Goal: Task Accomplishment & Management: Use online tool/utility

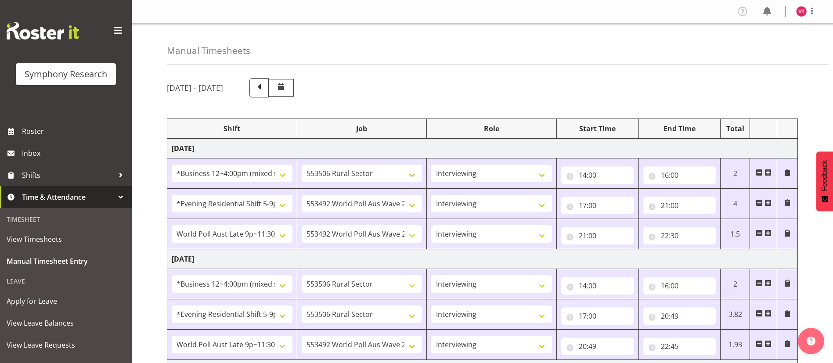
select select "81741"
select select "10587"
select select "47"
select select "48116"
select select "10499"
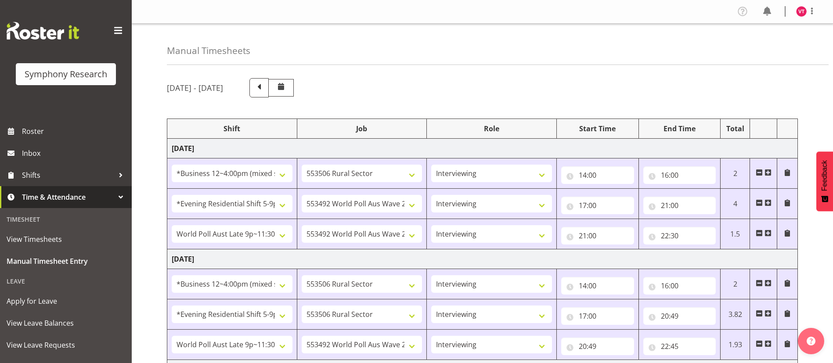
select select "47"
select select "57511"
select select "10499"
select select "47"
select select "81741"
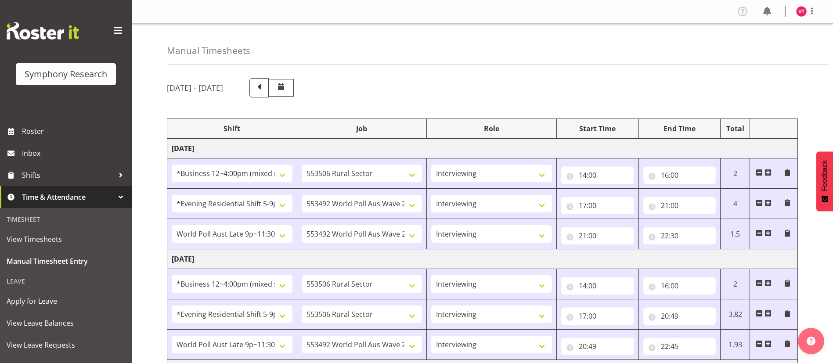
select select "10587"
select select "47"
select select "48116"
select select "10587"
select select "47"
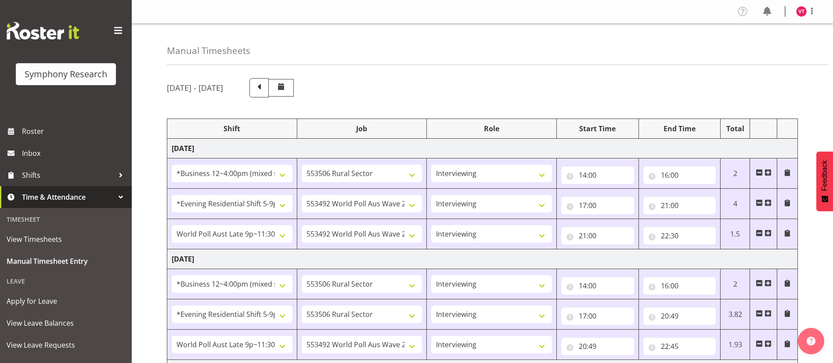
select select "57511"
select select "10499"
select select "47"
select select "81741"
select select "10587"
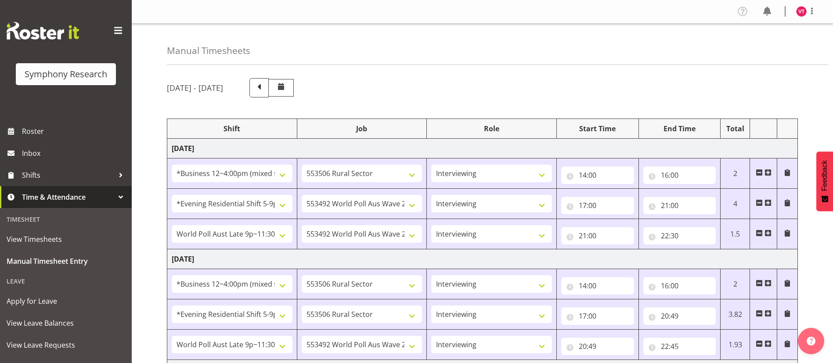
select select "47"
select select "81741"
select select "10527"
select select "47"
select select "48116"
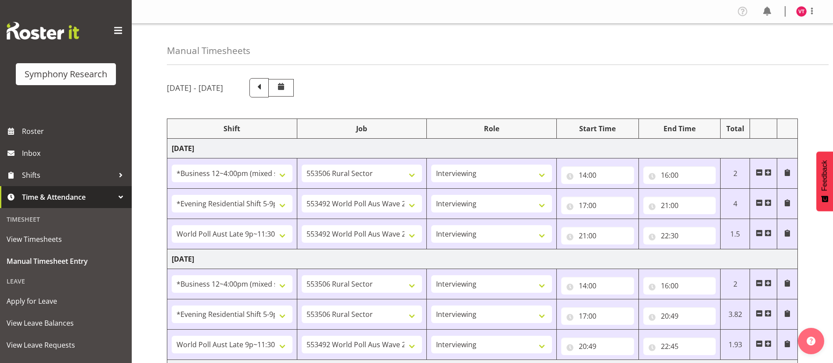
select select "10587"
select select "47"
select select "48116"
select select "10499"
select select "47"
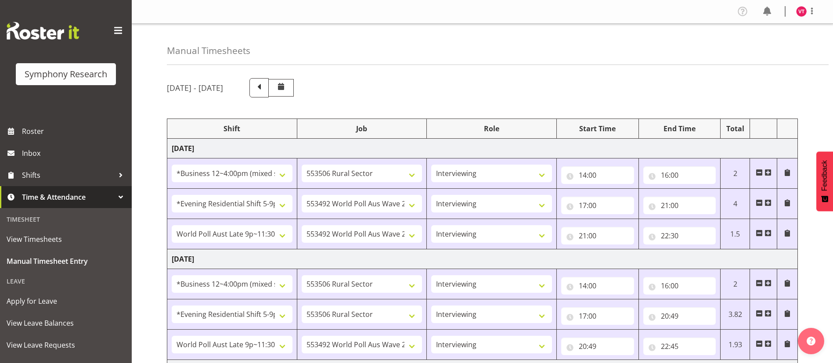
select select "57511"
select select "10499"
select select "47"
select select "81741"
select select "10587"
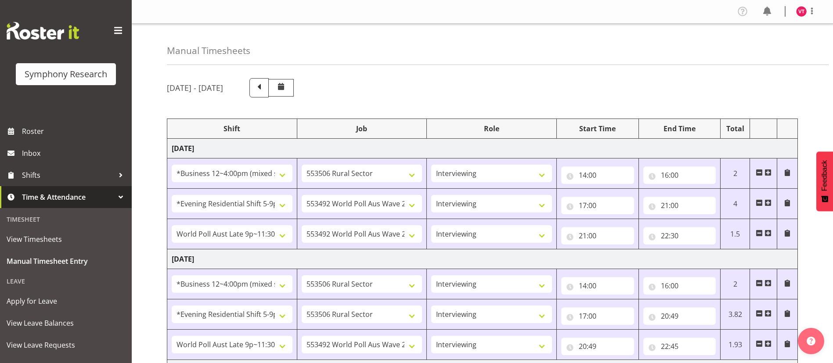
select select "47"
select select "48116"
select select "10587"
select select "47"
select select "48116"
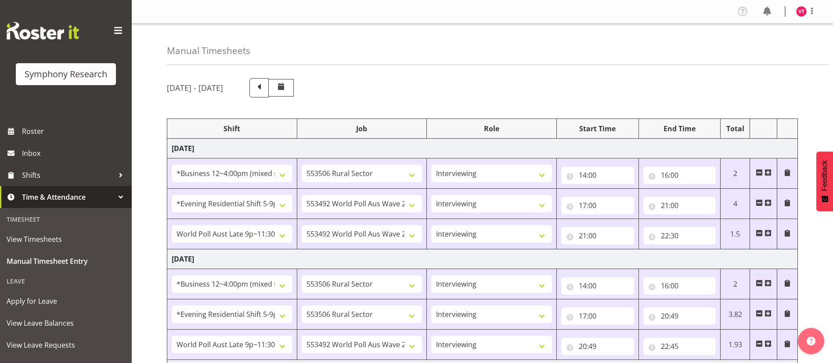
select select "10527"
select select "47"
select select "57511"
select select "10499"
select select "47"
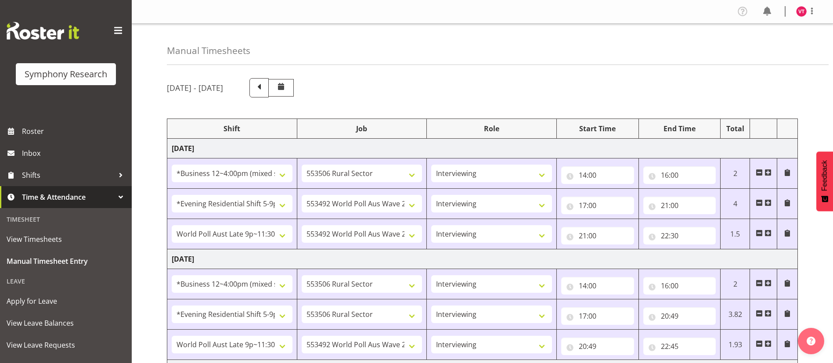
scroll to position [519, 0]
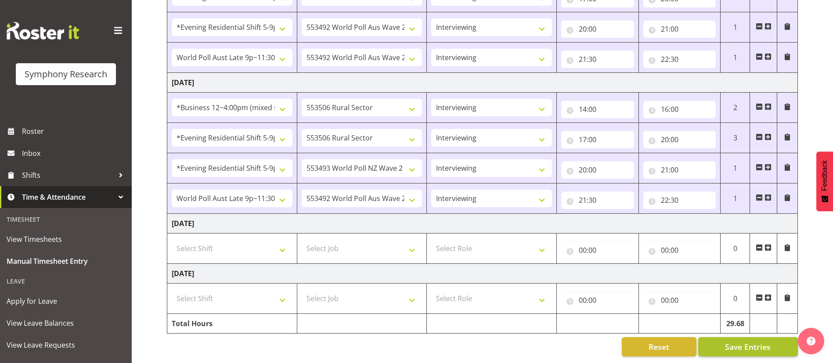
click at [740, 341] on span "Save Entries" at bounding box center [748, 346] width 46 height 11
